Goal: Entertainment & Leisure: Consume media (video, audio)

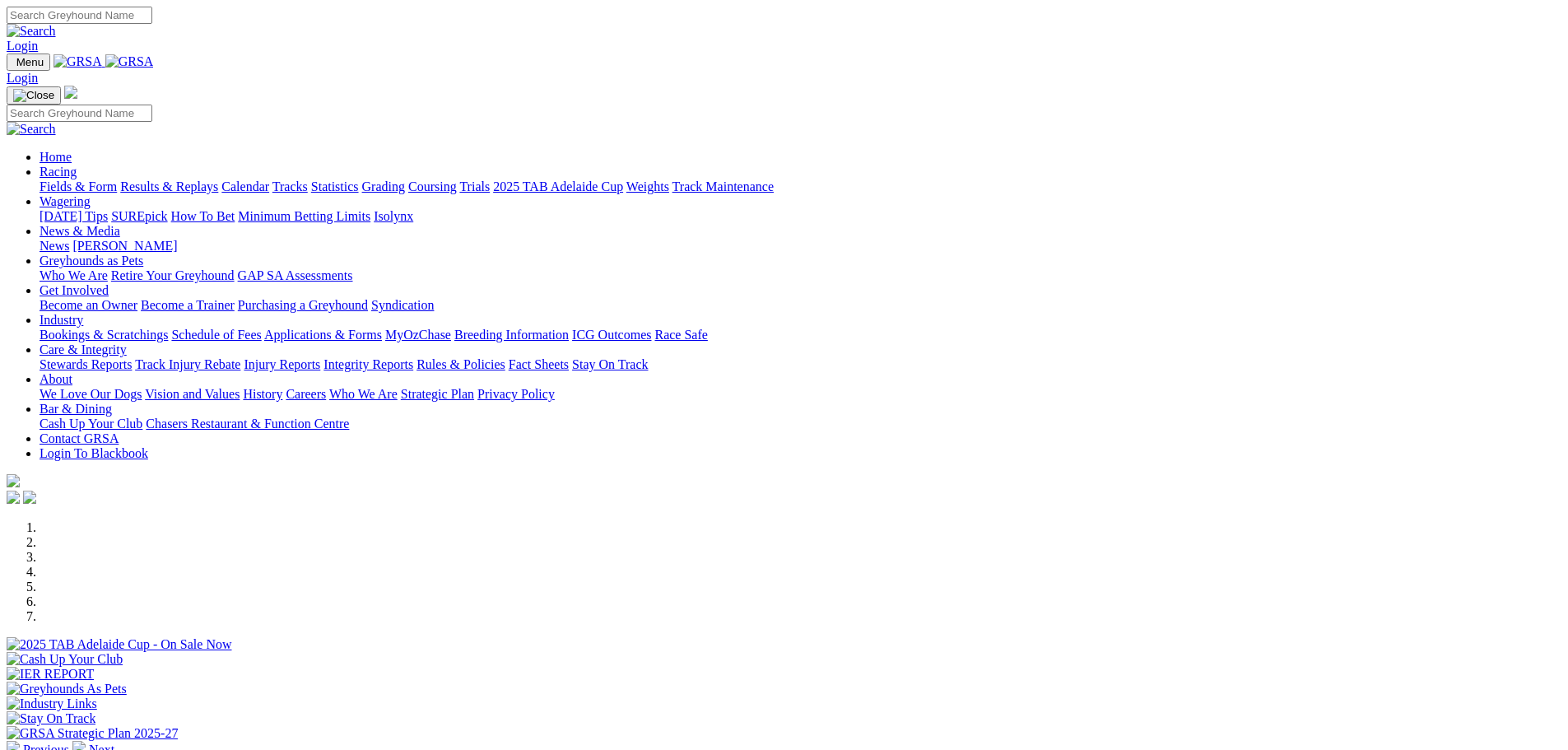
click at [218, 179] on link "Results & Replays" at bounding box center [169, 186] width 98 height 14
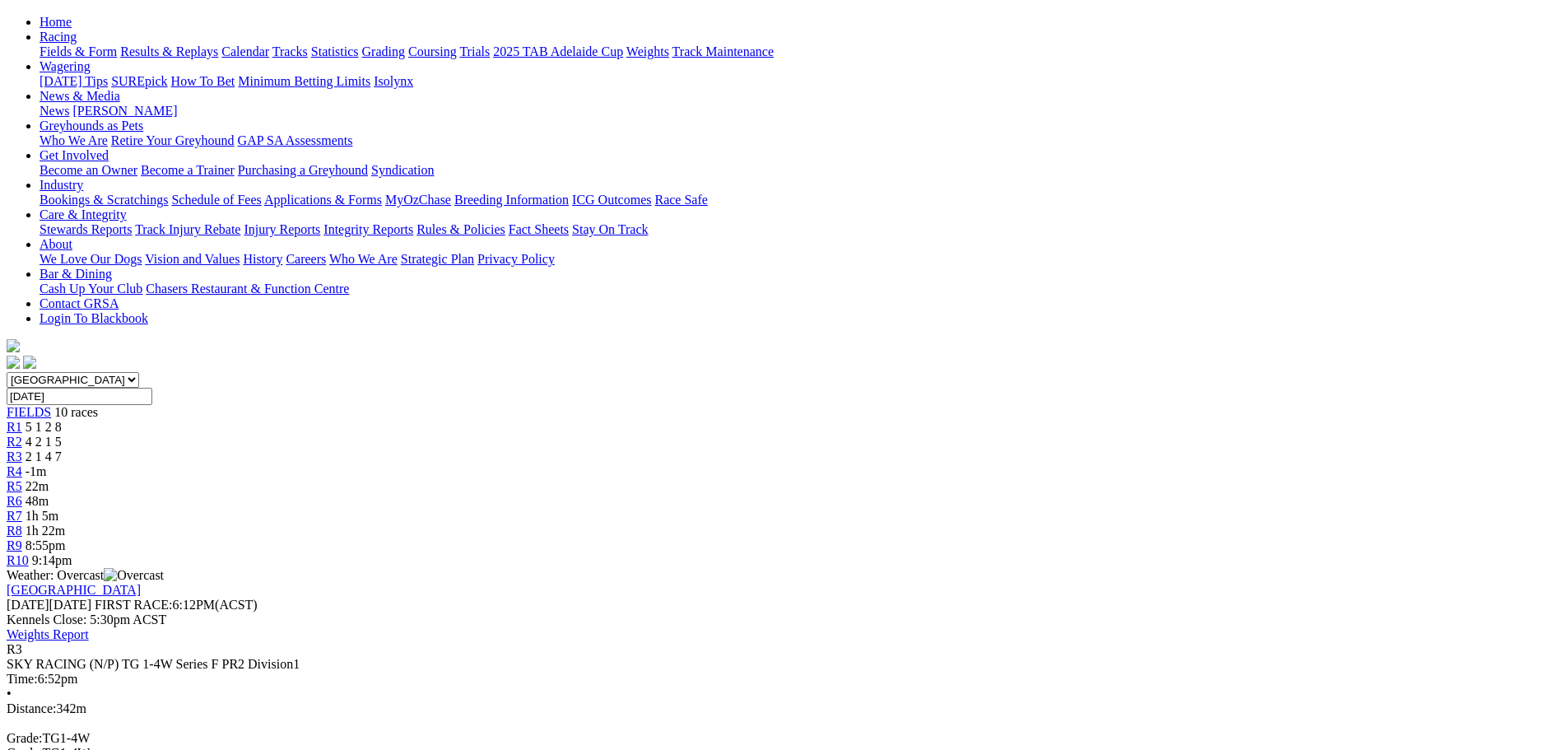
scroll to position [82, 0]
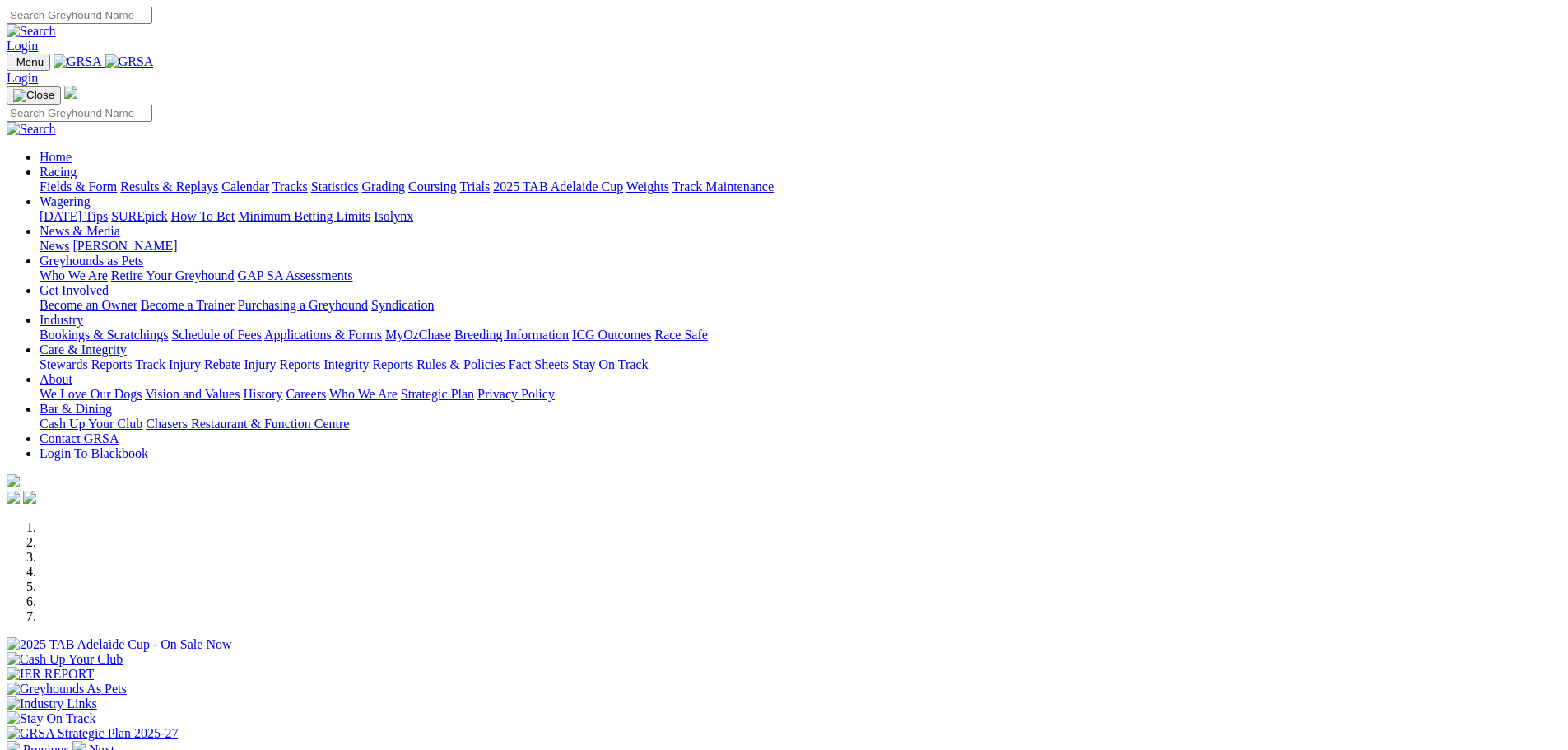
click at [218, 179] on link "Results & Replays" at bounding box center [169, 186] width 98 height 14
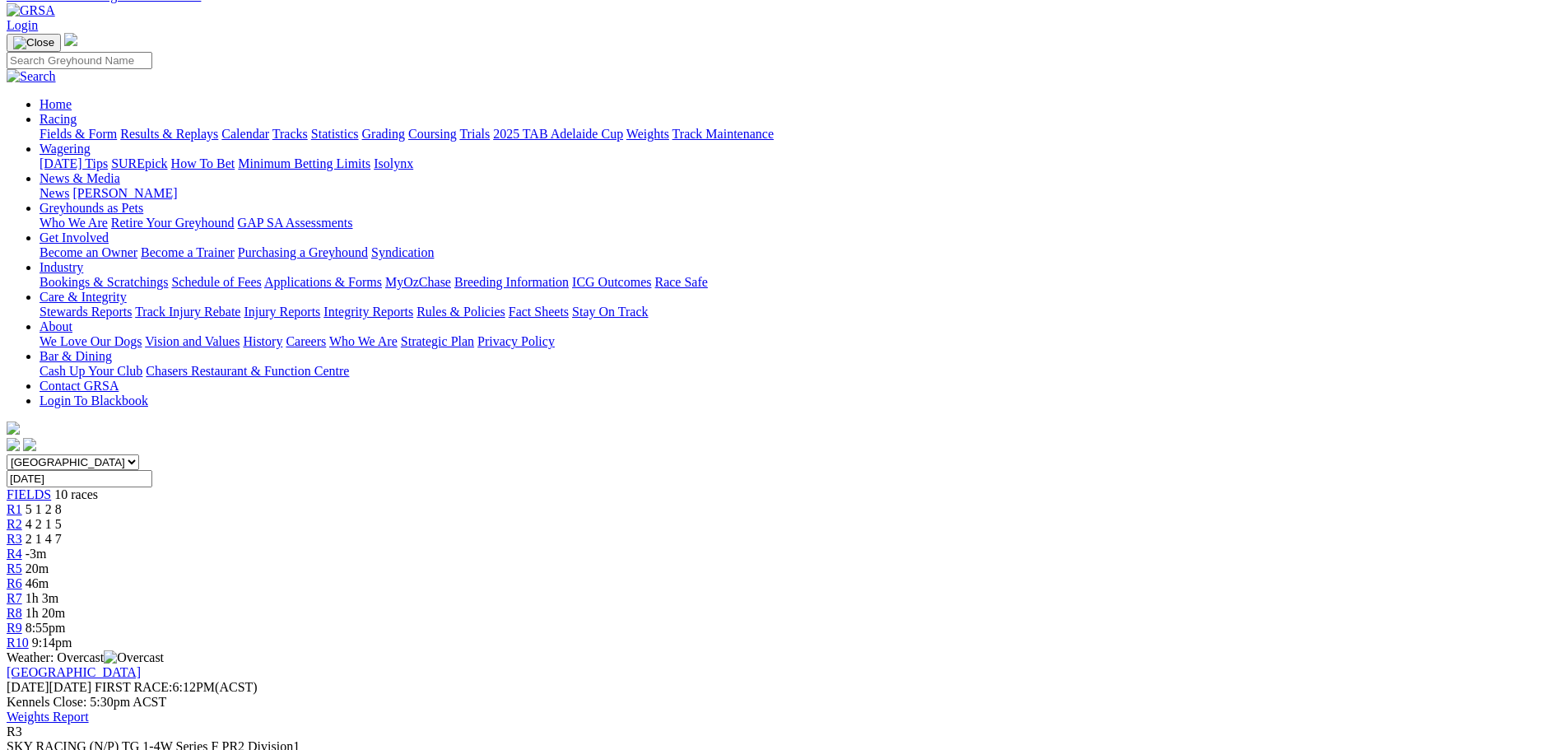
scroll to position [165, 0]
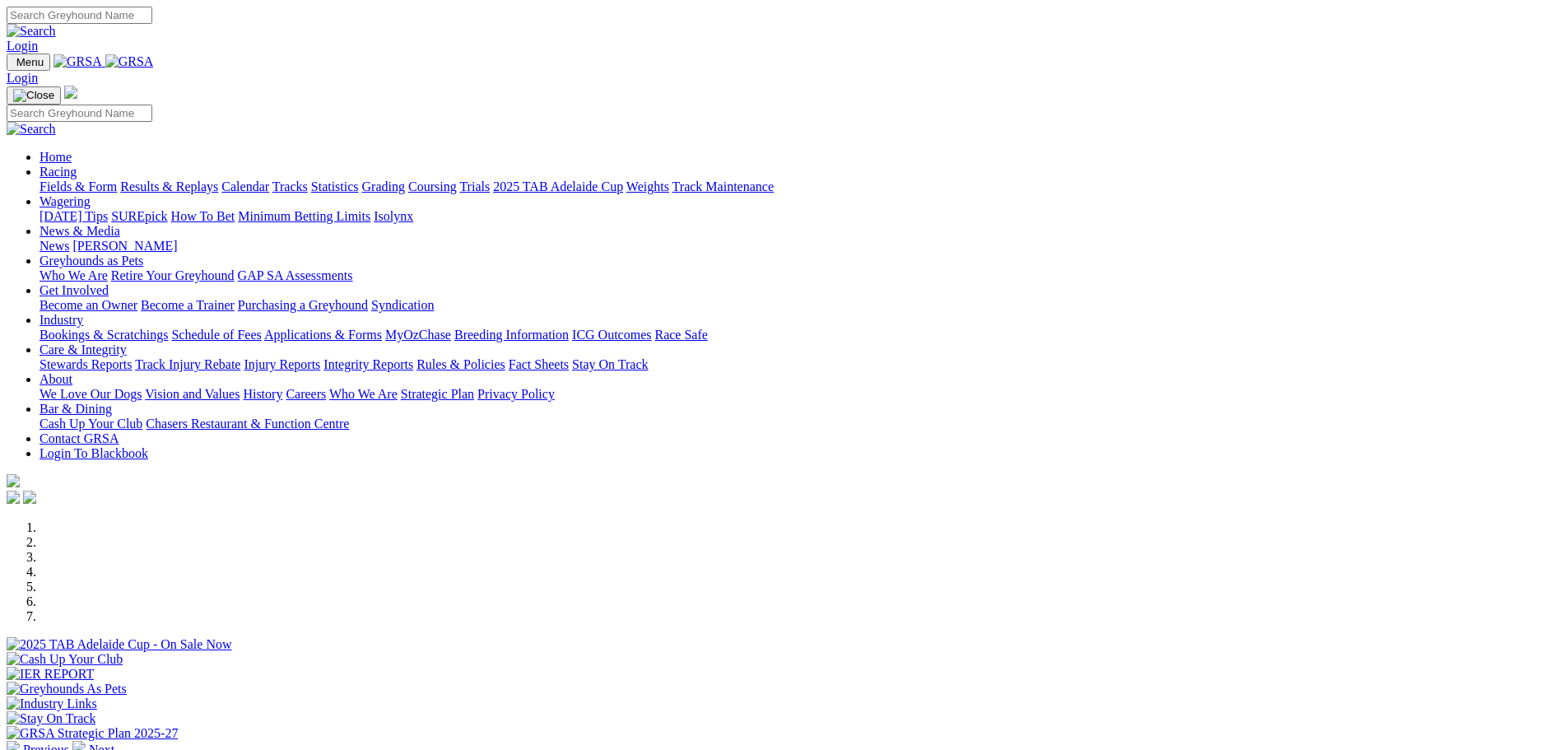
click at [218, 179] on link "Results & Replays" at bounding box center [169, 186] width 98 height 14
